Goal: Task Accomplishment & Management: Manage account settings

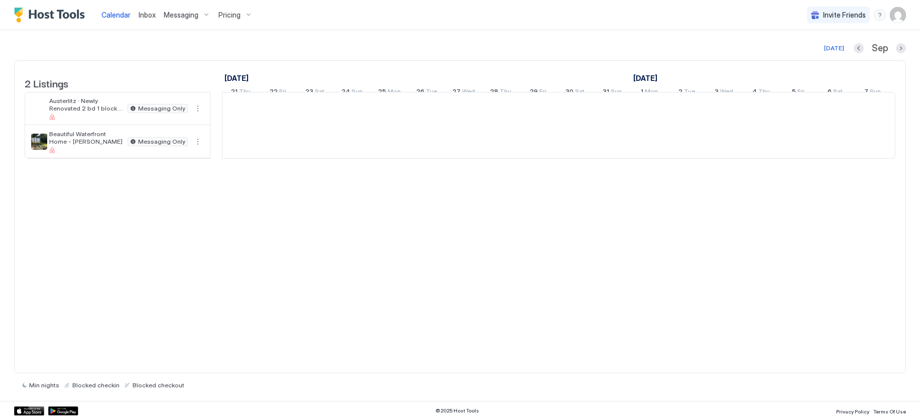
scroll to position [0, 558]
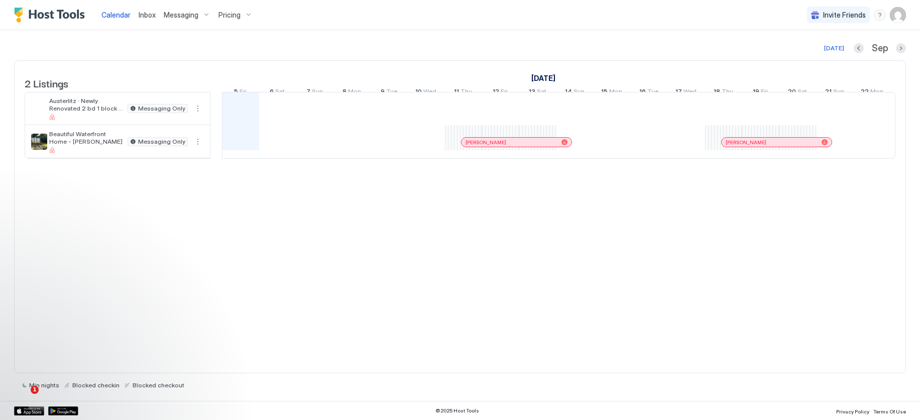
click at [897, 16] on img "User profile" at bounding box center [898, 15] width 16 height 16
click at [817, 56] on span "Settings" at bounding box center [807, 56] width 27 height 9
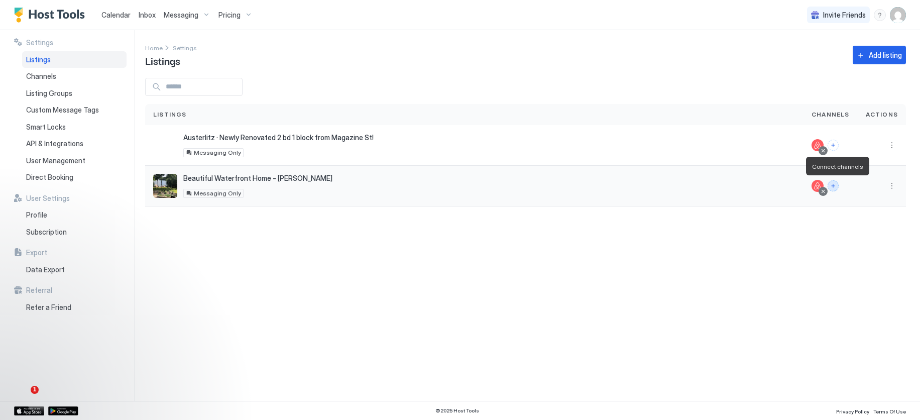
click at [837, 186] on button "Connect channels" at bounding box center [832, 185] width 11 height 11
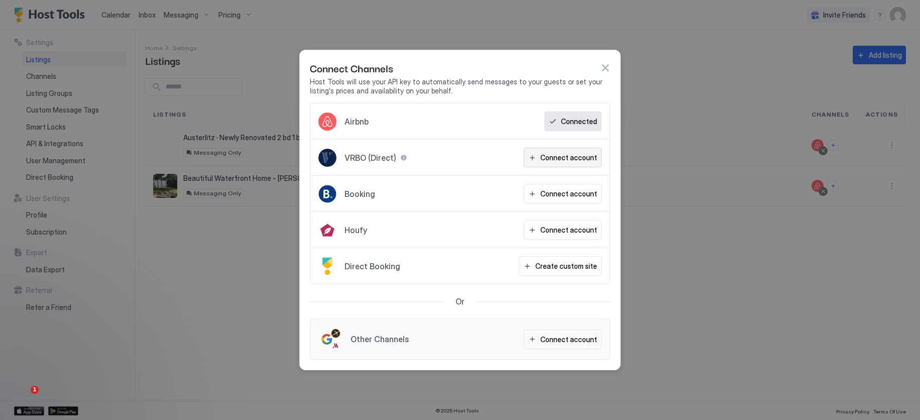
click at [557, 158] on div "Connect account" at bounding box center [568, 157] width 57 height 11
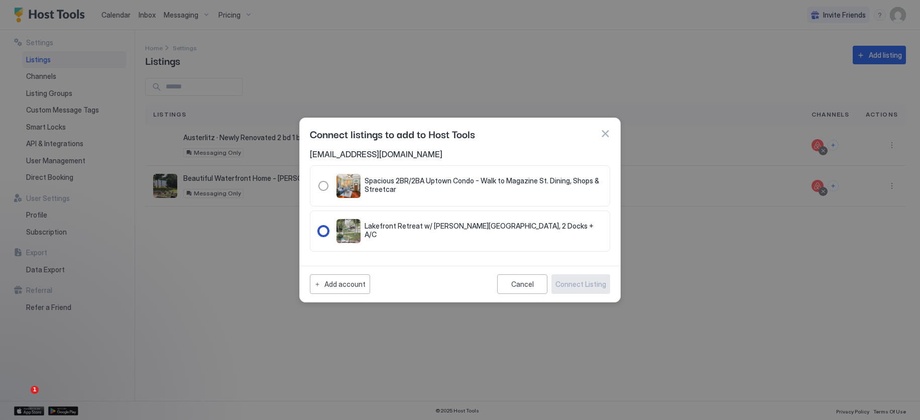
click at [321, 227] on div "321.1505475.2064259" at bounding box center [323, 231] width 10 height 10
click at [580, 283] on div "Connect Listing" at bounding box center [580, 284] width 51 height 11
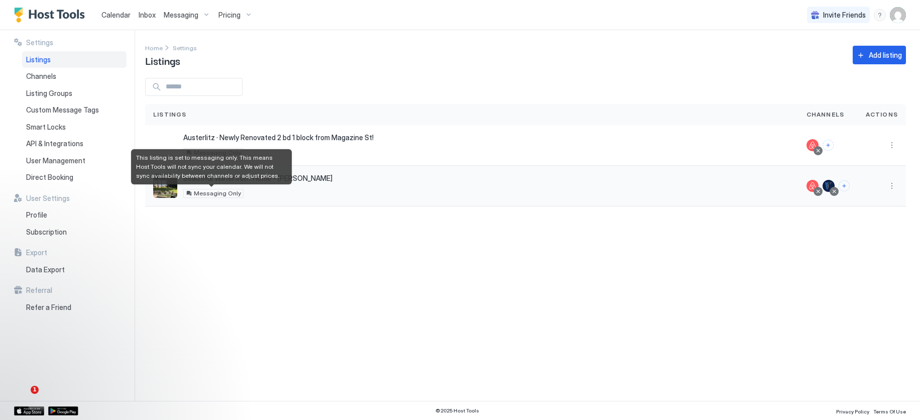
click at [209, 193] on span "Messaging Only" at bounding box center [217, 193] width 47 height 0
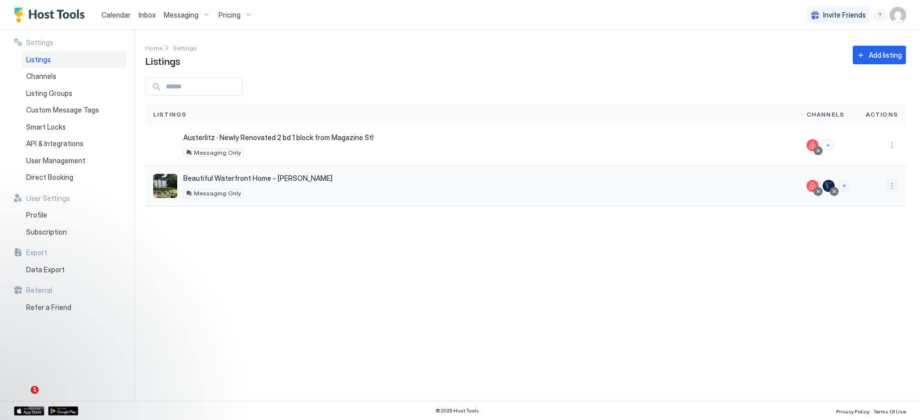
click at [888, 185] on button "More options" at bounding box center [892, 186] width 12 height 12
click at [850, 214] on span "Pricing" at bounding box center [856, 216] width 20 height 8
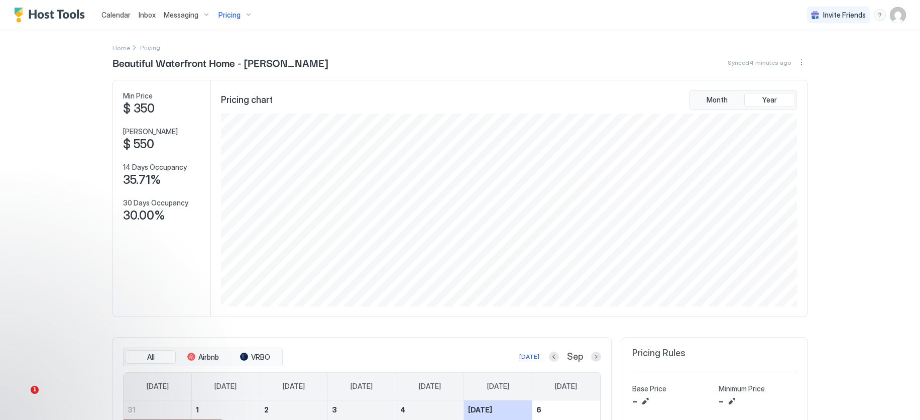
click at [113, 14] on span "Calendar" at bounding box center [115, 15] width 29 height 9
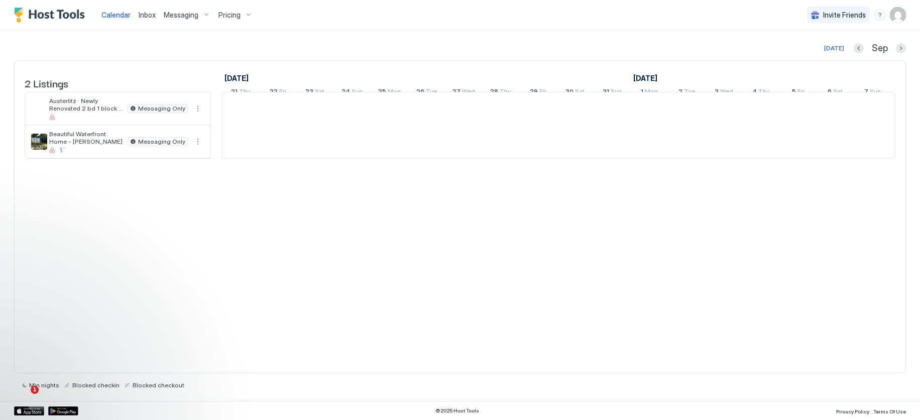
scroll to position [0, 558]
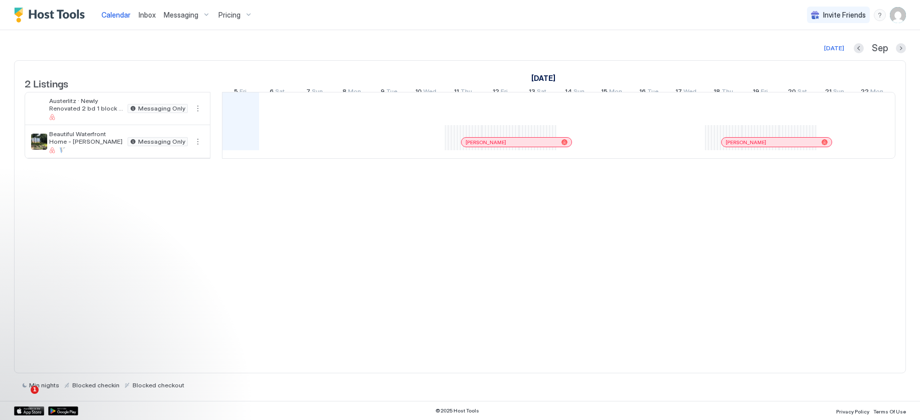
click at [55, 14] on img "Host Tools Logo" at bounding box center [51, 15] width 75 height 15
click at [903, 16] on img "User profile" at bounding box center [898, 15] width 16 height 16
click at [814, 57] on span "Settings" at bounding box center [807, 56] width 27 height 9
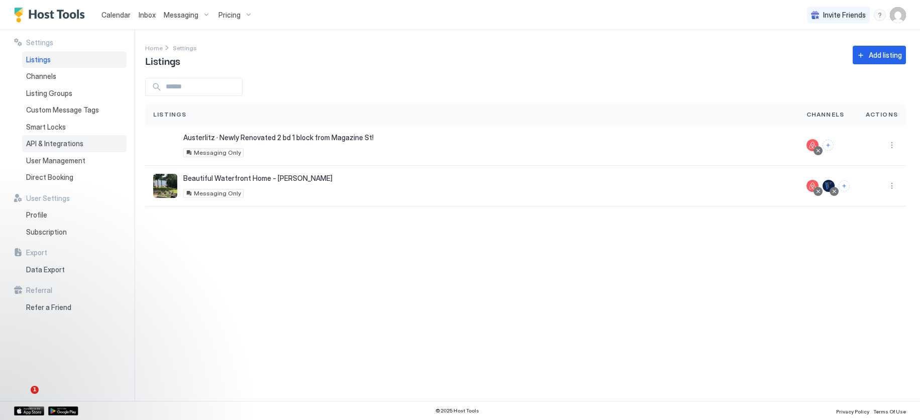
click at [49, 141] on span "API & Integrations" at bounding box center [54, 143] width 57 height 9
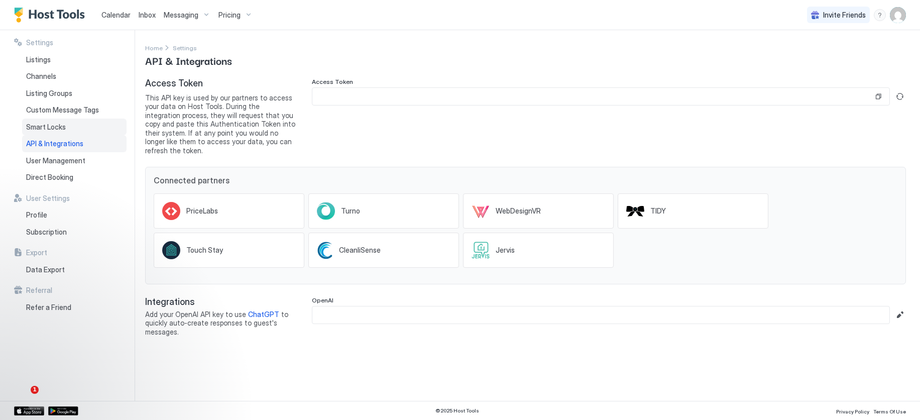
click at [40, 122] on span "Smart Locks" at bounding box center [46, 126] width 40 height 9
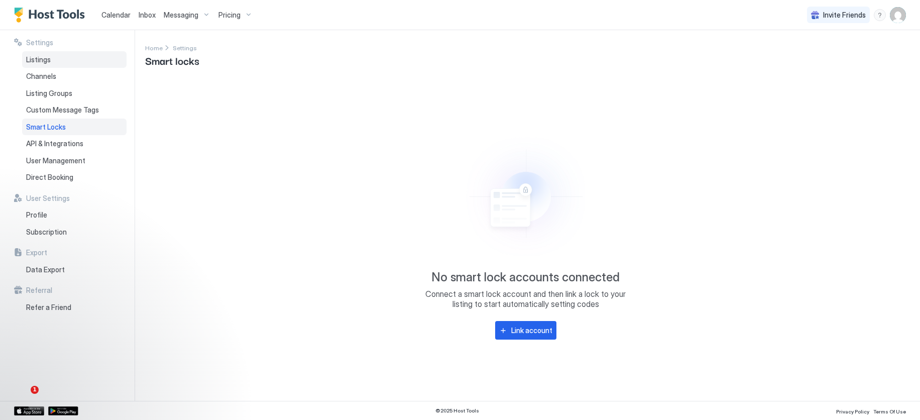
click at [34, 58] on span "Listings" at bounding box center [38, 59] width 25 height 9
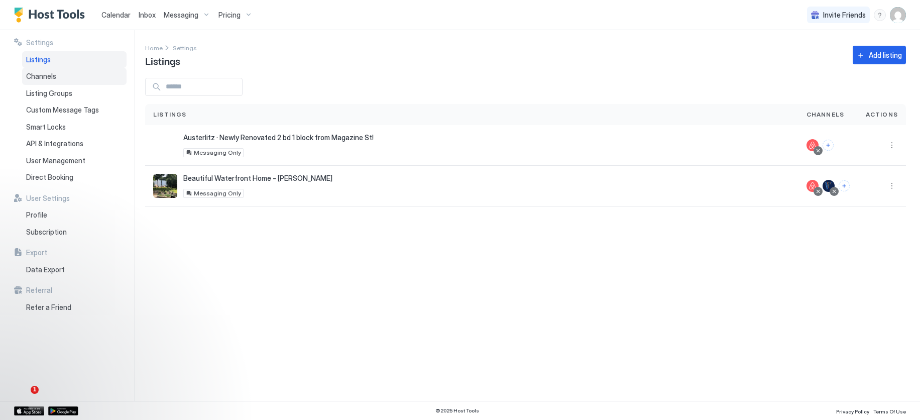
click at [41, 84] on div "Channels" at bounding box center [74, 76] width 104 height 17
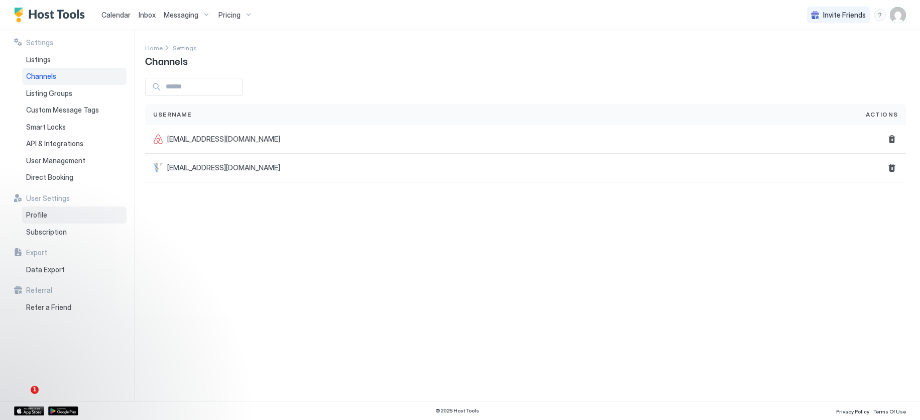
click at [36, 211] on span "Profile" at bounding box center [36, 214] width 21 height 9
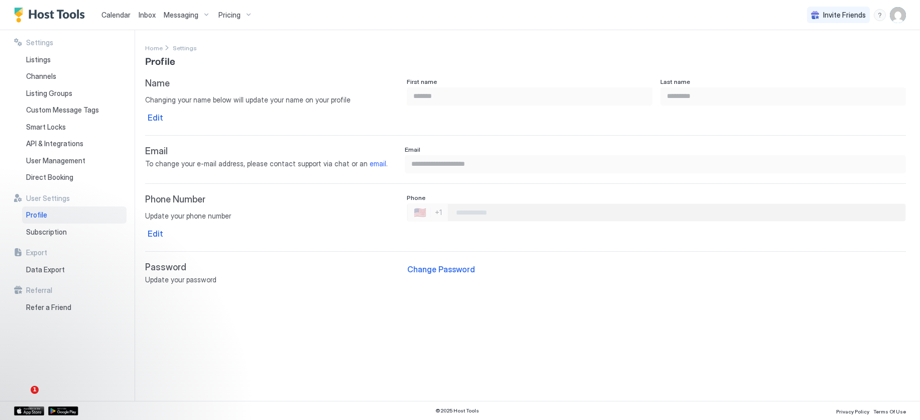
click at [172, 205] on div "Phone Number Edit Update your phone number Edit" at bounding box center [272, 217] width 254 height 47
click at [469, 202] on div "Phone" at bounding box center [656, 199] width 499 height 10
click at [469, 213] on input "Phone Number input" at bounding box center [676, 212] width 457 height 18
click at [44, 228] on span "Subscription" at bounding box center [46, 231] width 41 height 9
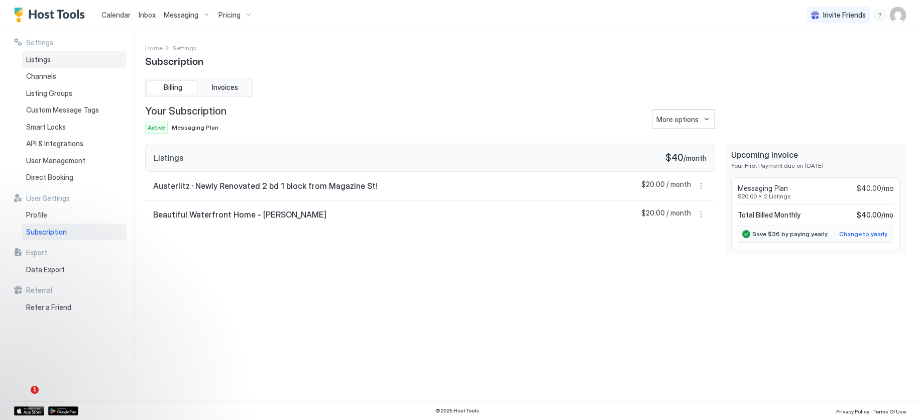
click at [38, 62] on span "Listings" at bounding box center [38, 59] width 25 height 9
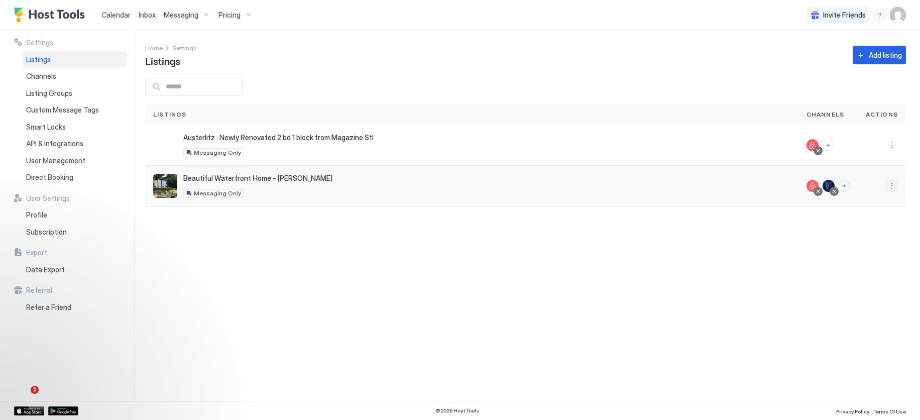
click at [894, 186] on button "More options" at bounding box center [892, 186] width 12 height 12
click at [857, 231] on span "Listing Settings" at bounding box center [868, 232] width 45 height 8
click at [852, 247] on span "Connect Channel" at bounding box center [871, 248] width 50 height 8
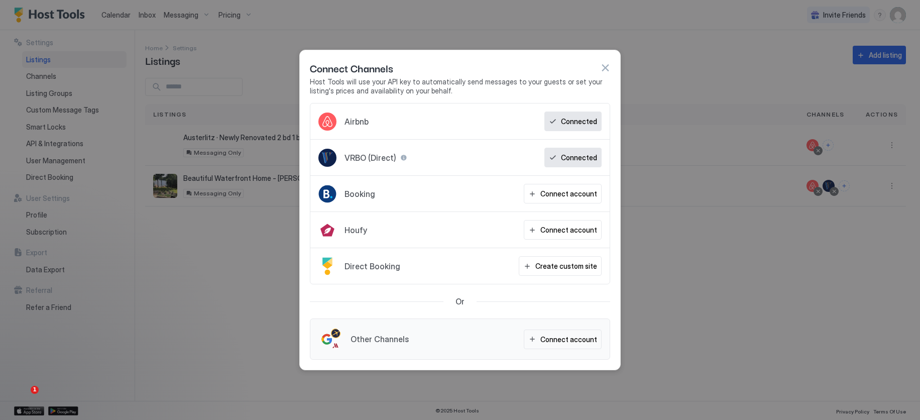
drag, startPoint x: 742, startPoint y: 277, endPoint x: 773, endPoint y: 266, distance: 33.3
click at [742, 277] on div at bounding box center [460, 210] width 920 height 420
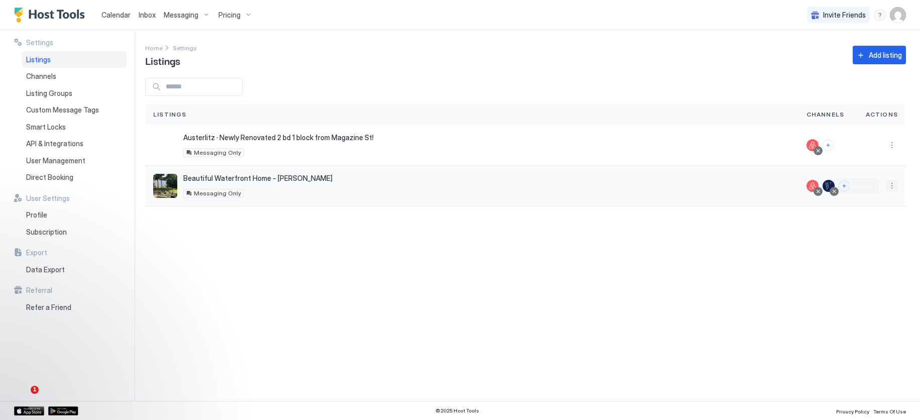
click at [886, 180] on button "More options" at bounding box center [892, 186] width 12 height 12
click at [854, 264] on span "Airbnb Settings" at bounding box center [867, 265] width 45 height 8
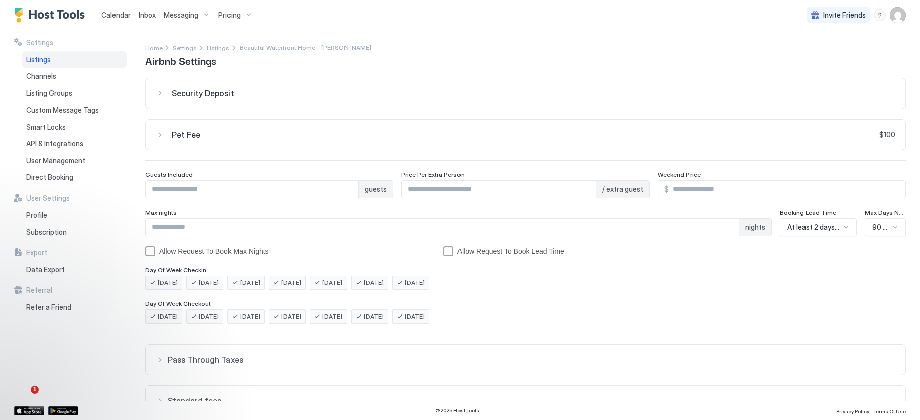
click at [158, 89] on div "Security Deposit" at bounding box center [525, 93] width 739 height 10
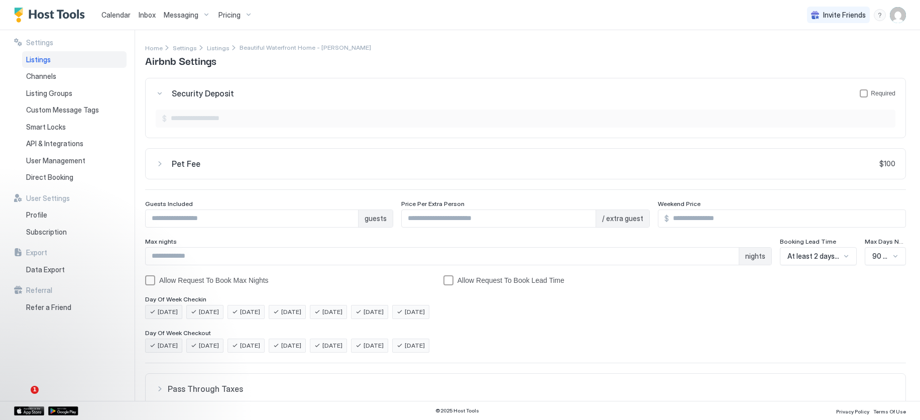
click at [161, 166] on div "Pet Fee $100" at bounding box center [525, 164] width 739 height 10
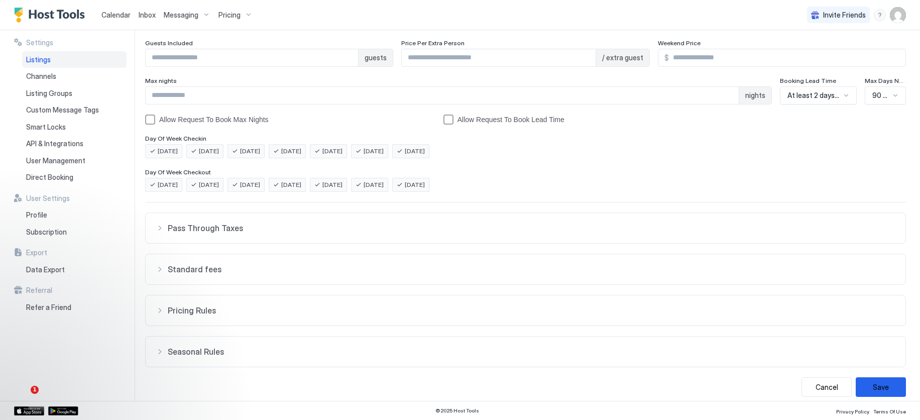
scroll to position [198, 0]
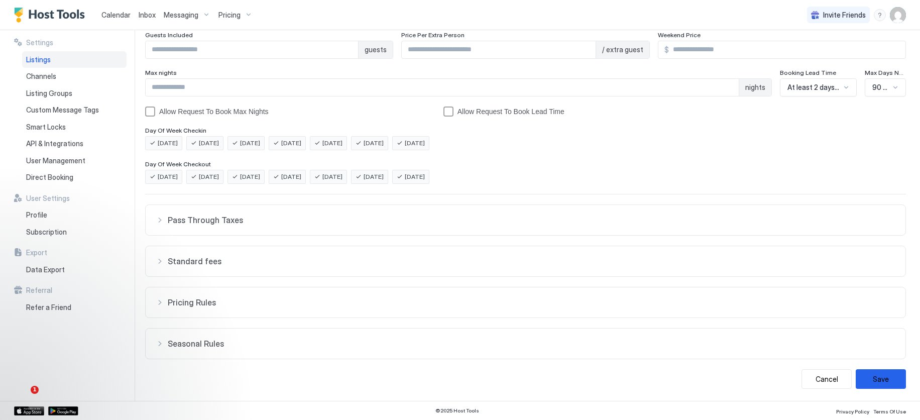
click at [159, 218] on div "Pass Through Taxes" at bounding box center [525, 220] width 739 height 10
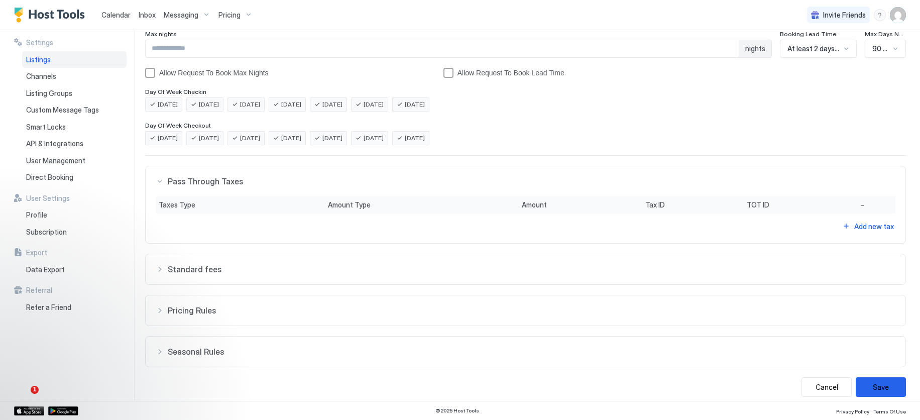
scroll to position [244, 0]
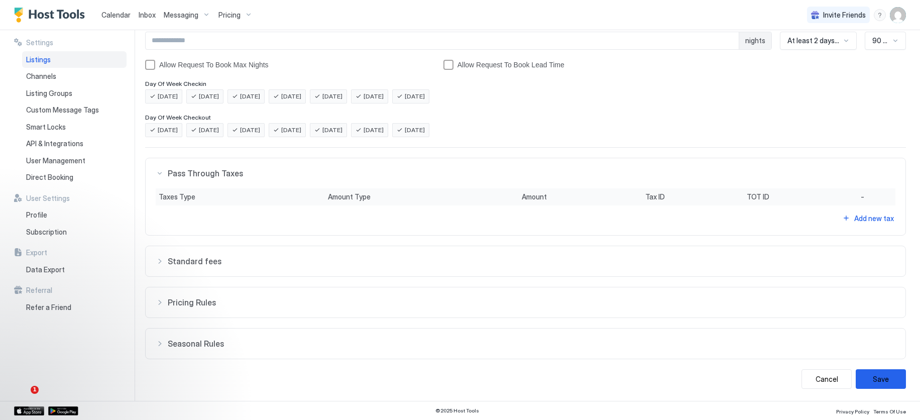
click at [159, 259] on div "Standard fees" at bounding box center [525, 261] width 739 height 10
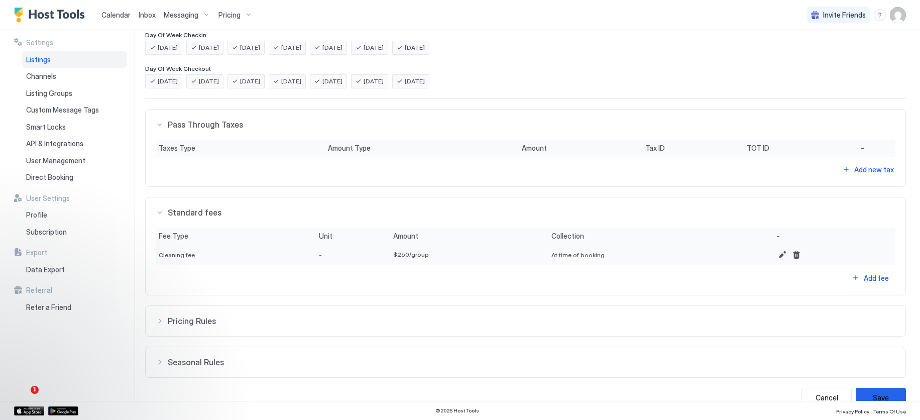
scroll to position [312, 0]
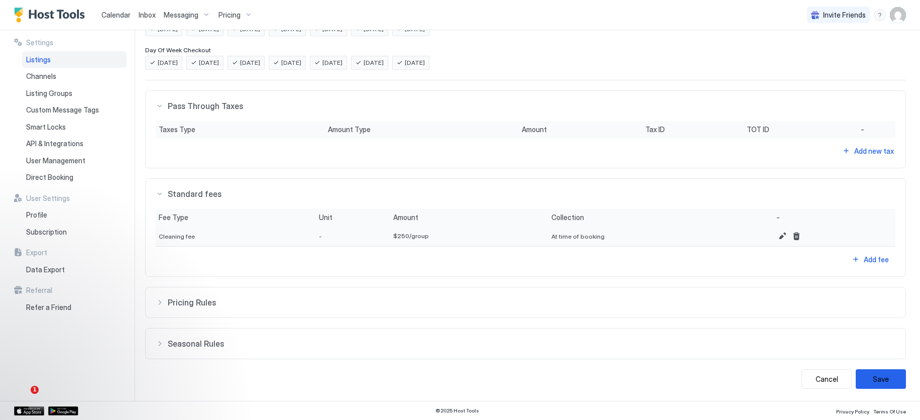
drag, startPoint x: 159, startPoint y: 301, endPoint x: 189, endPoint y: 297, distance: 30.4
click at [159, 301] on div "Pricing Rules" at bounding box center [525, 302] width 739 height 10
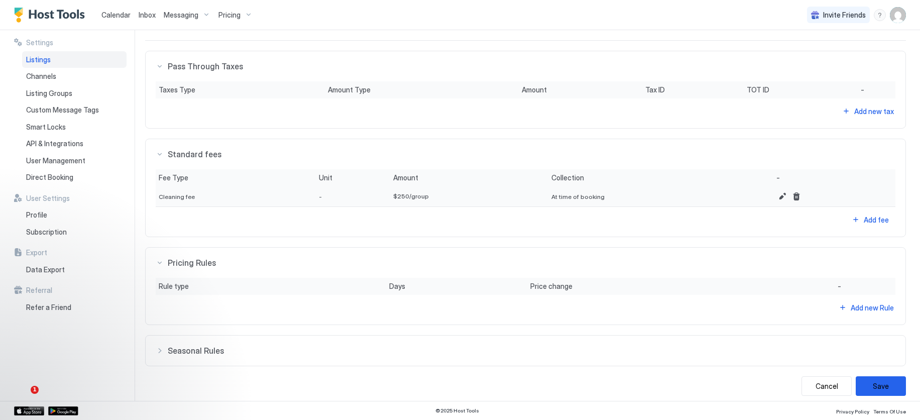
scroll to position [358, 0]
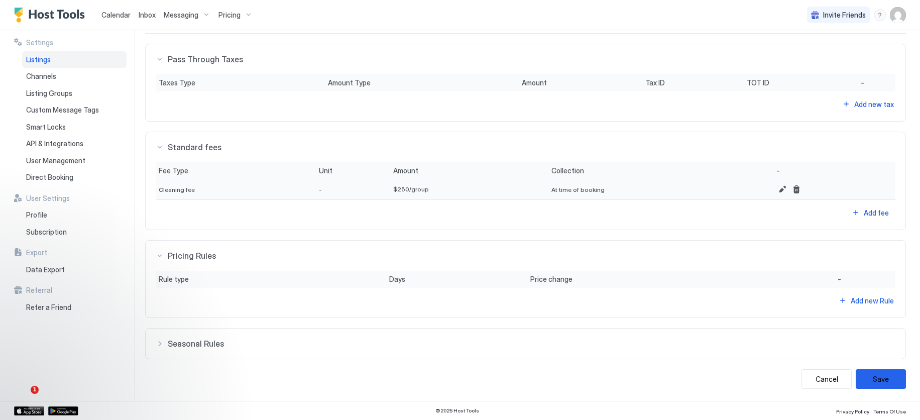
click at [326, 299] on div "Rule type Days Price change - Add new Rule" at bounding box center [525, 289] width 739 height 37
click at [291, 333] on button "Seasonal Rules" at bounding box center [526, 343] width 760 height 30
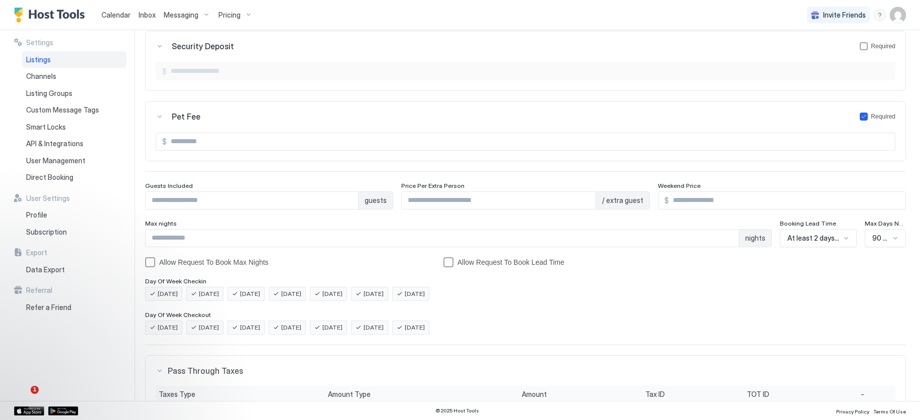
scroll to position [0, 0]
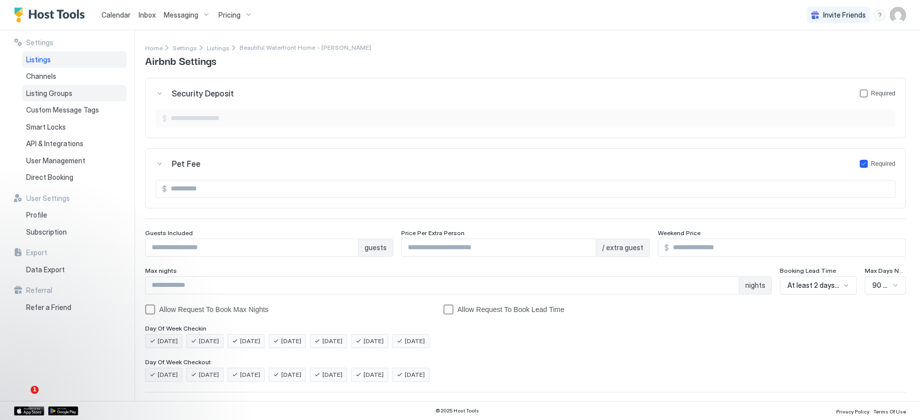
click at [54, 91] on span "Listing Groups" at bounding box center [49, 93] width 46 height 9
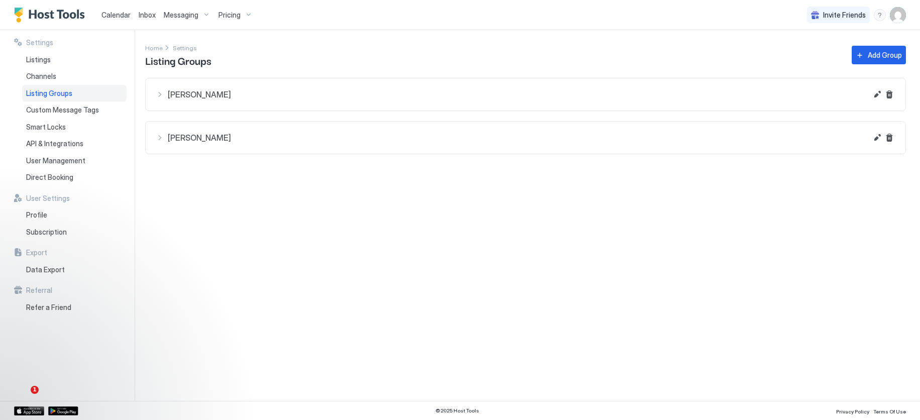
click at [158, 93] on div "Melissa Dougherty" at bounding box center [511, 94] width 711 height 12
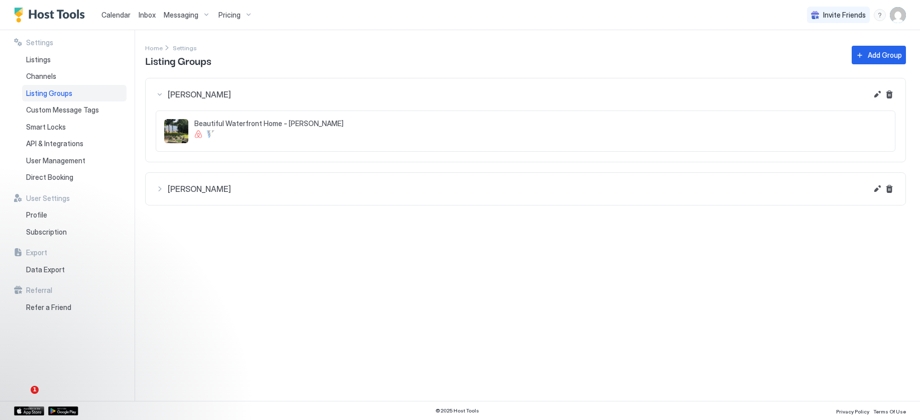
click at [159, 188] on div "Melissa Dougherty" at bounding box center [511, 189] width 711 height 12
click at [249, 334] on div "Settings Home Settings Listing Groups Add Group Melissa Dougherty Beautiful Wat…" at bounding box center [532, 215] width 775 height 370
click at [35, 76] on span "Channels" at bounding box center [41, 76] width 30 height 9
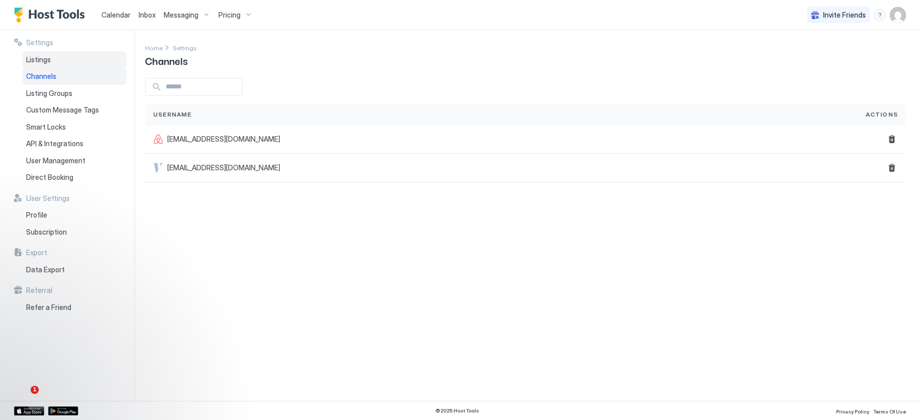
click at [36, 58] on span "Listings" at bounding box center [38, 59] width 25 height 9
